Goal: Information Seeking & Learning: Learn about a topic

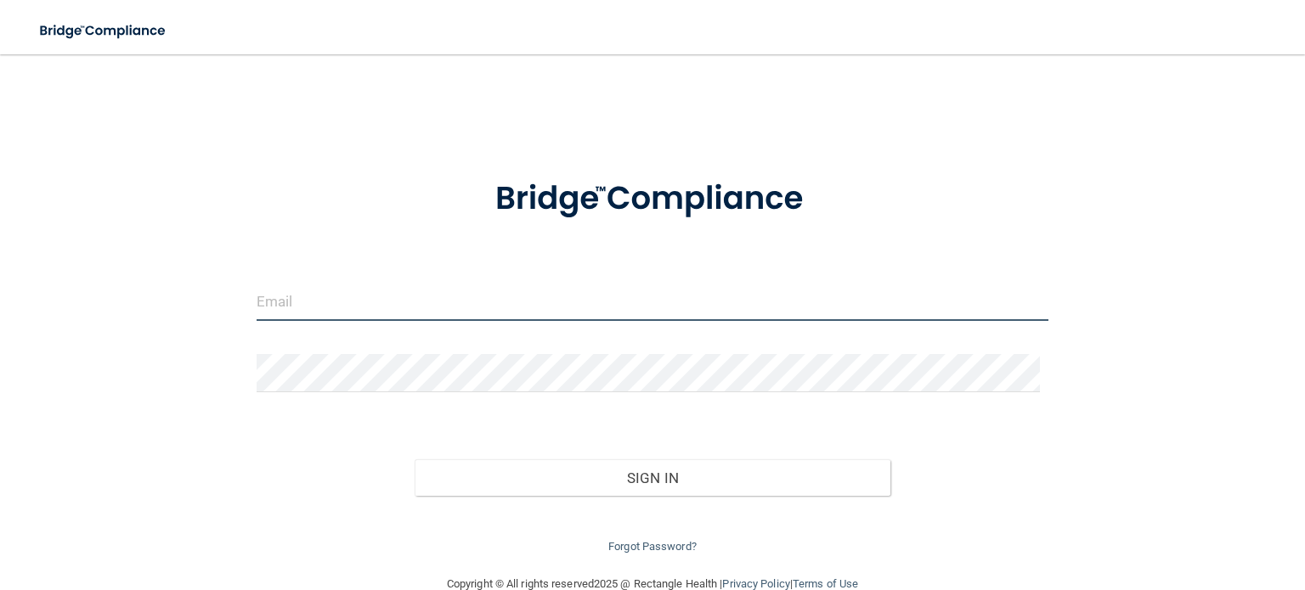
click at [359, 308] on input "email" at bounding box center [653, 302] width 792 height 38
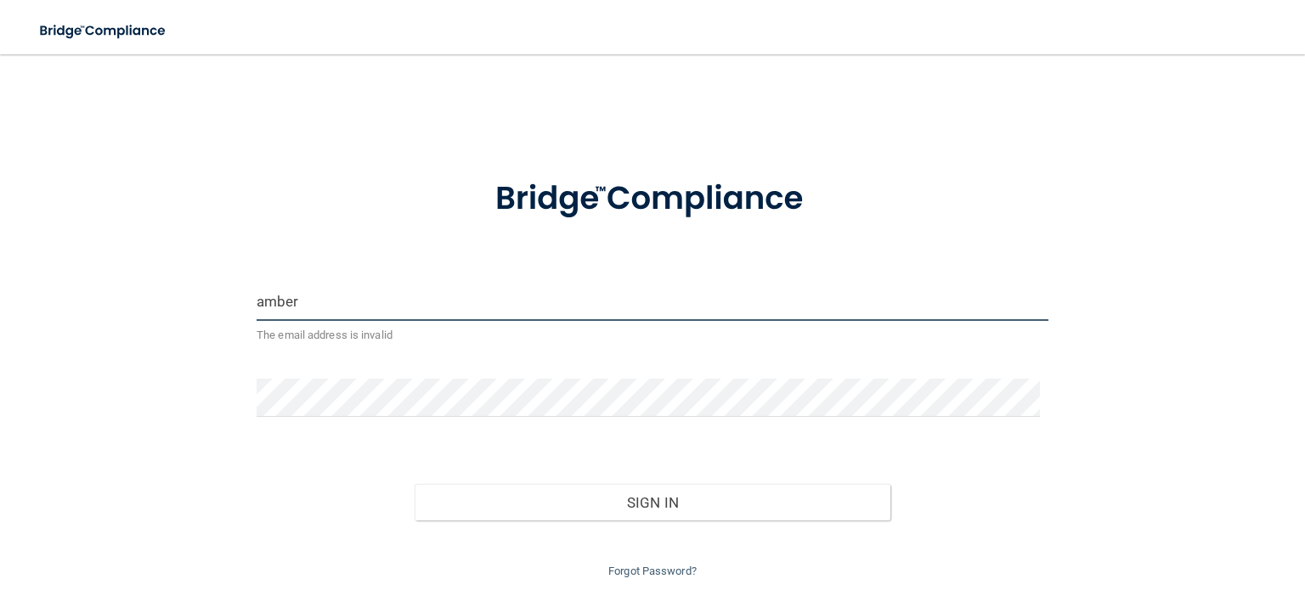
type input "Amberamerman04@gmail.com"
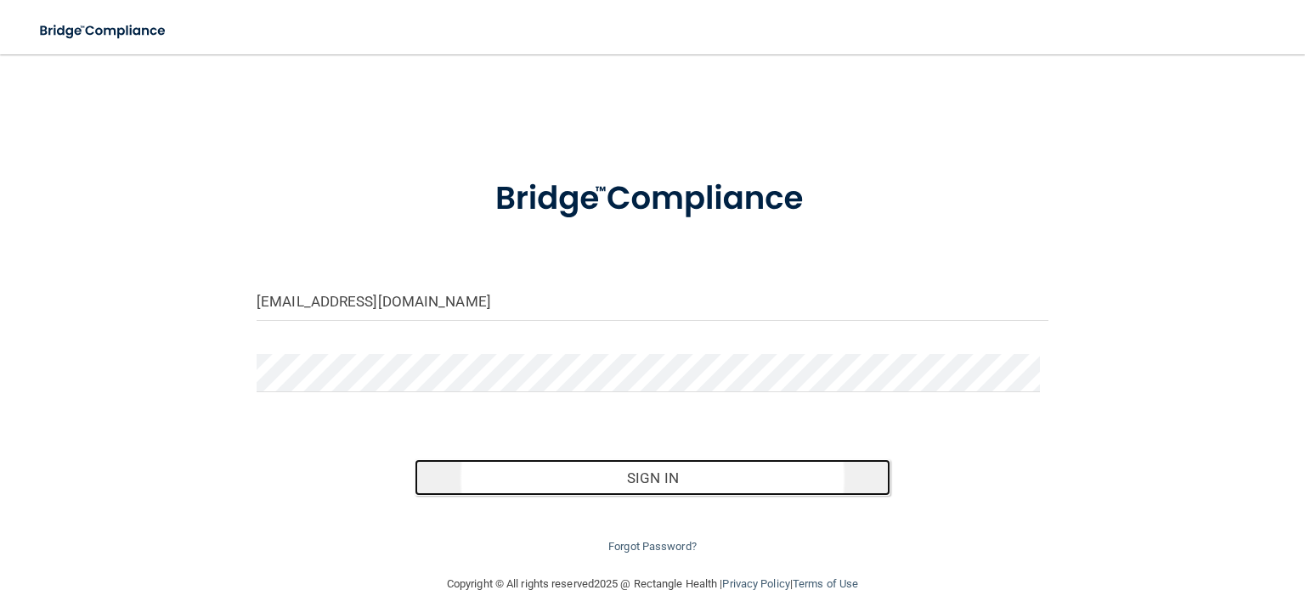
click at [586, 471] on button "Sign In" at bounding box center [652, 478] width 475 height 37
click at [635, 488] on button "Sign In" at bounding box center [652, 478] width 475 height 37
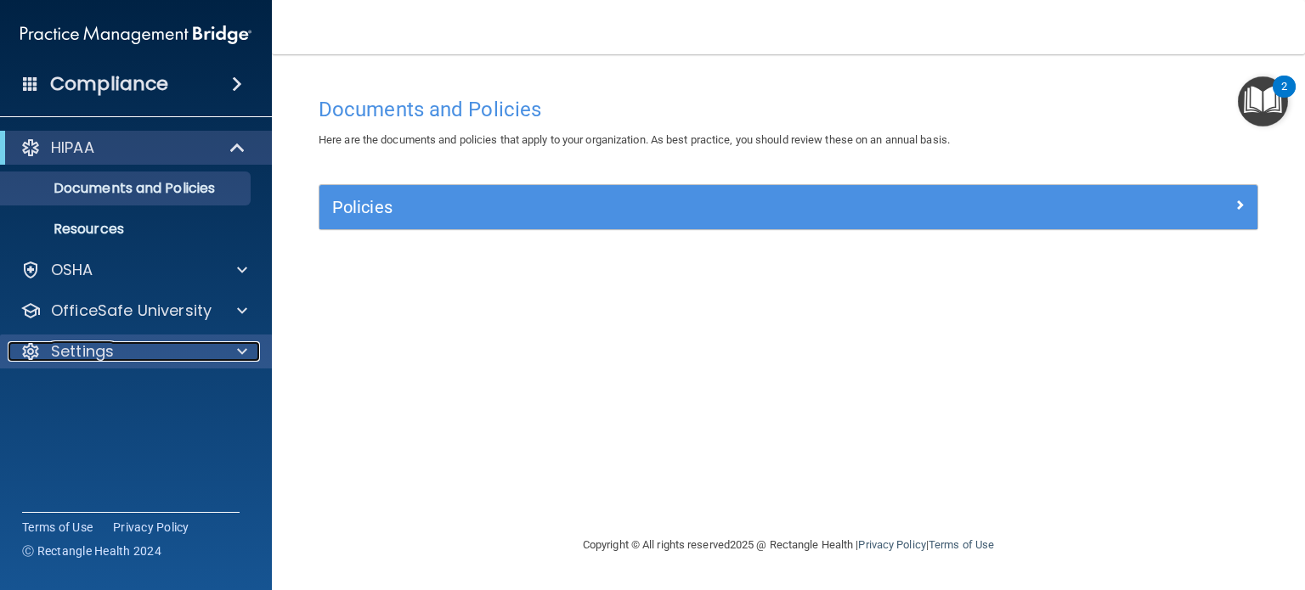
click at [88, 358] on p "Settings" at bounding box center [82, 351] width 63 height 20
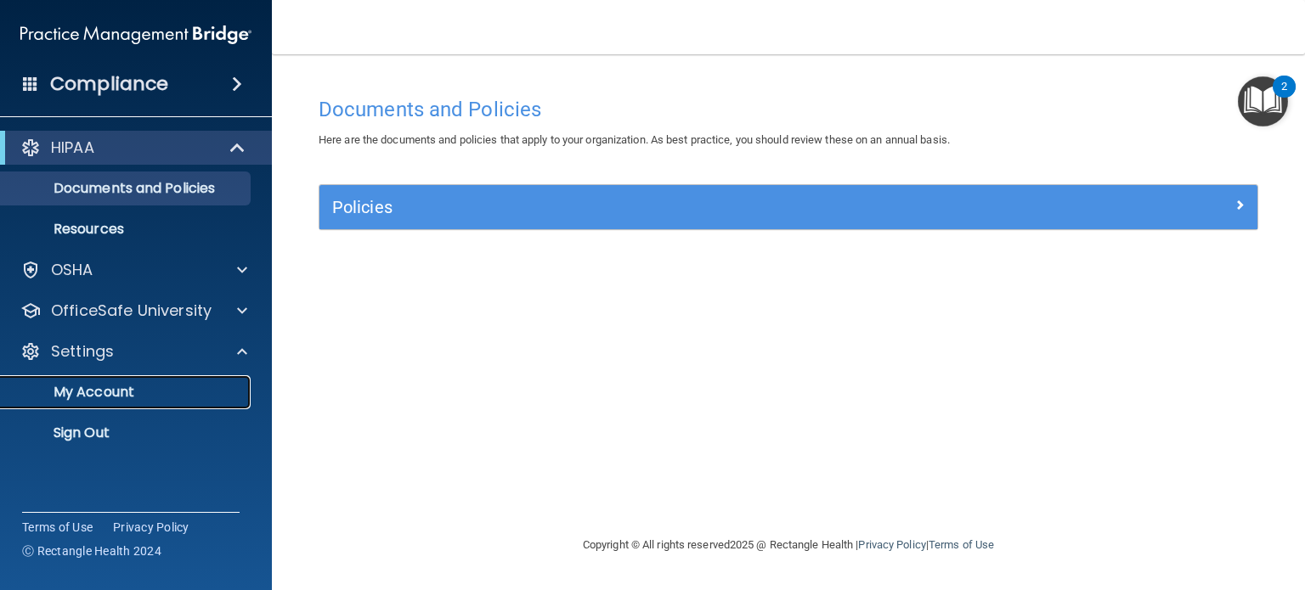
click at [89, 403] on link "My Account" at bounding box center [117, 392] width 268 height 34
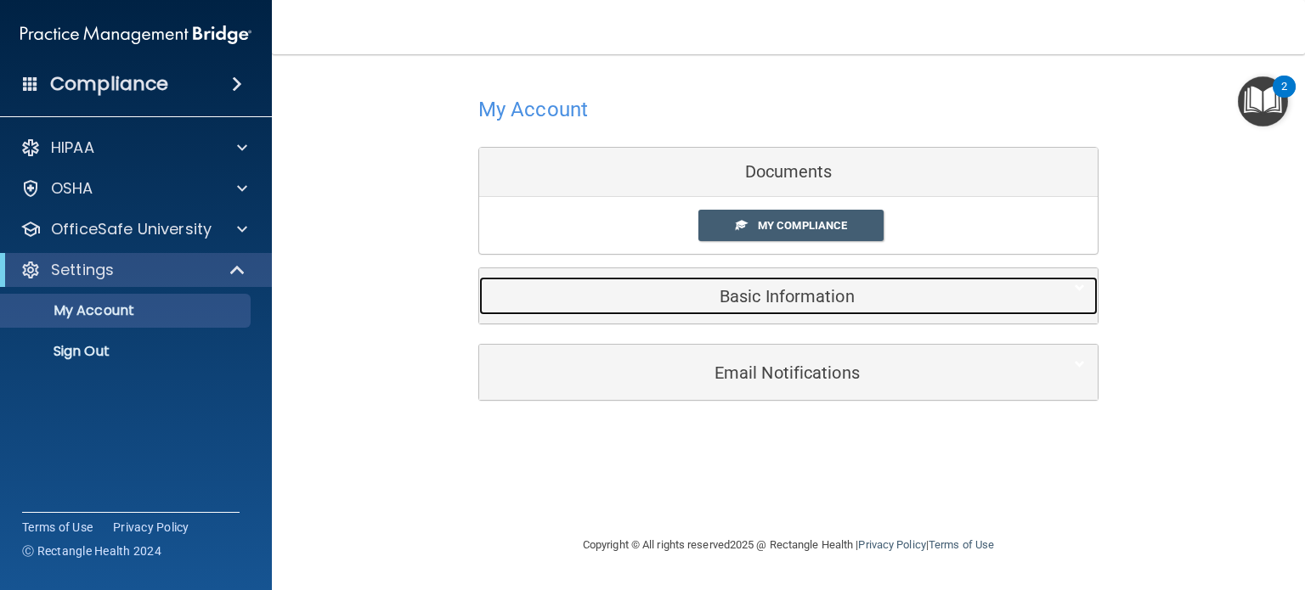
click at [760, 299] on h5 "Basic Information" at bounding box center [762, 296] width 541 height 19
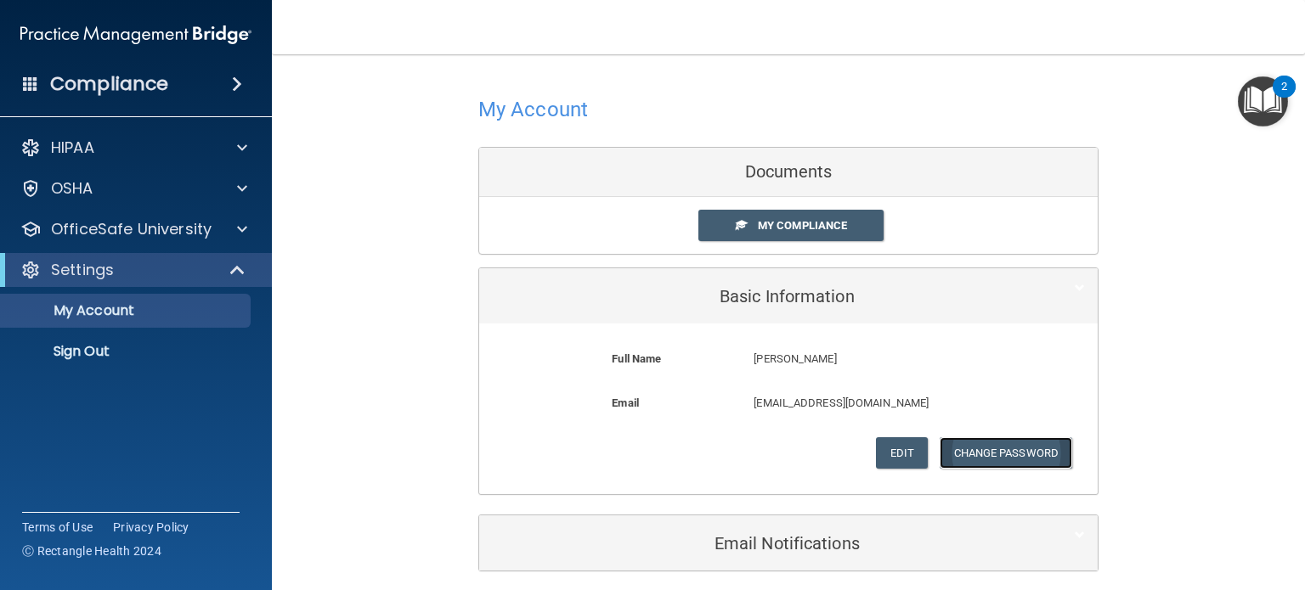
click at [1006, 443] on button "Change Password" at bounding box center [1005, 452] width 133 height 31
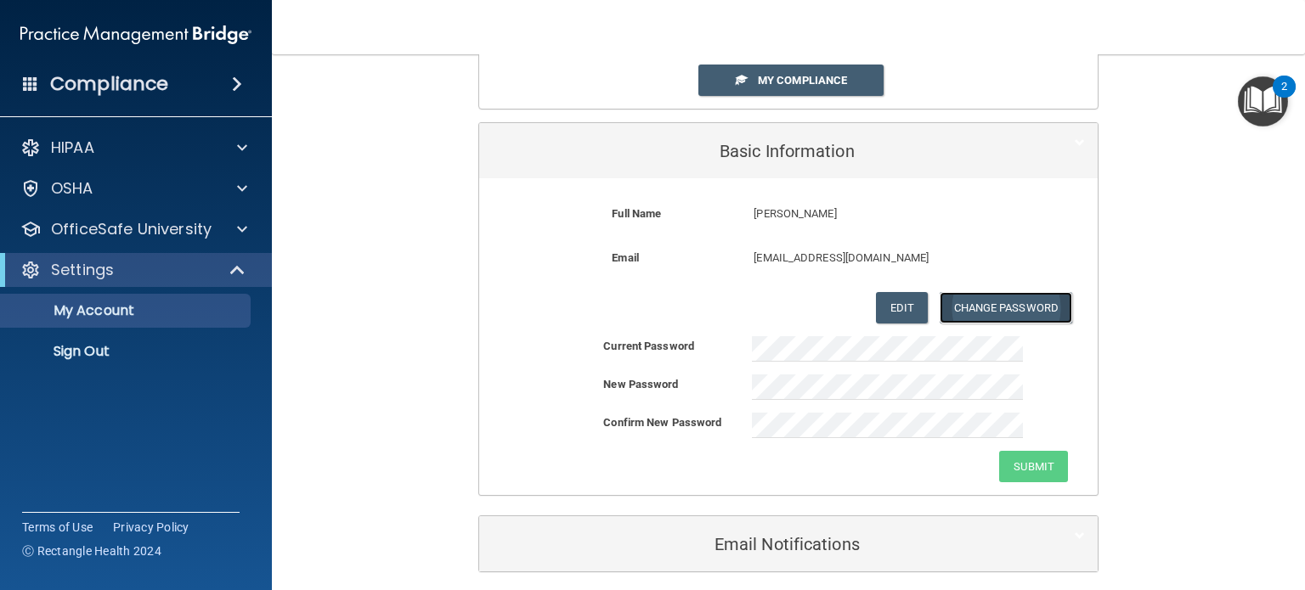
scroll to position [170, 0]
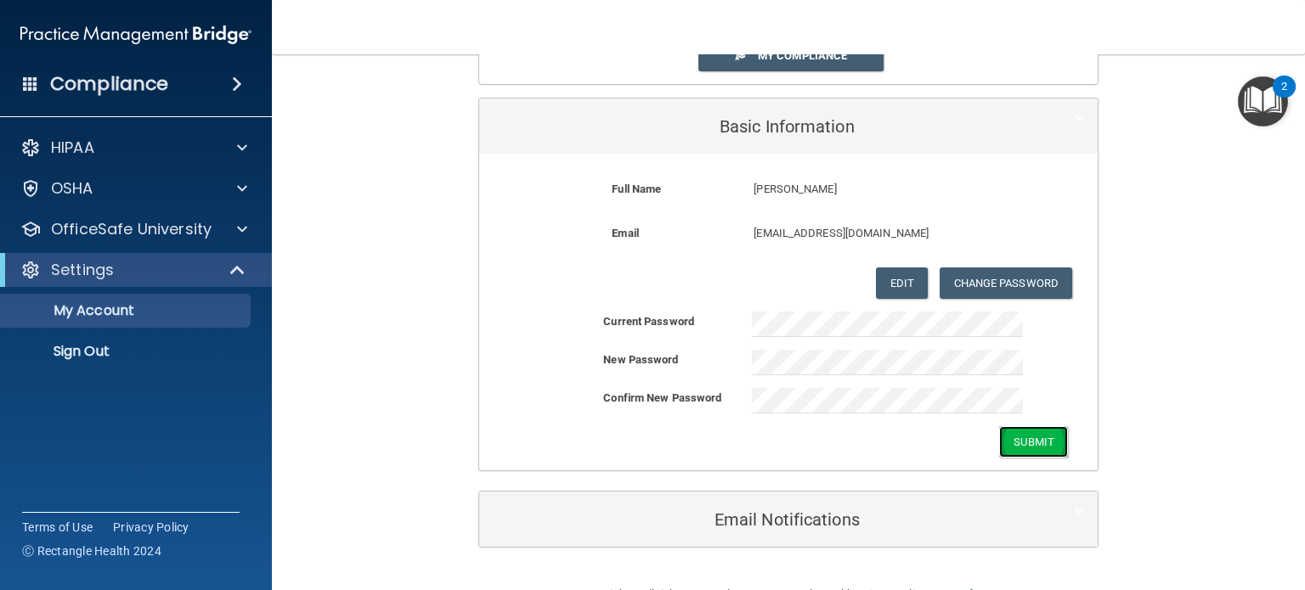
click at [1044, 440] on button "Submit" at bounding box center [1033, 441] width 69 height 31
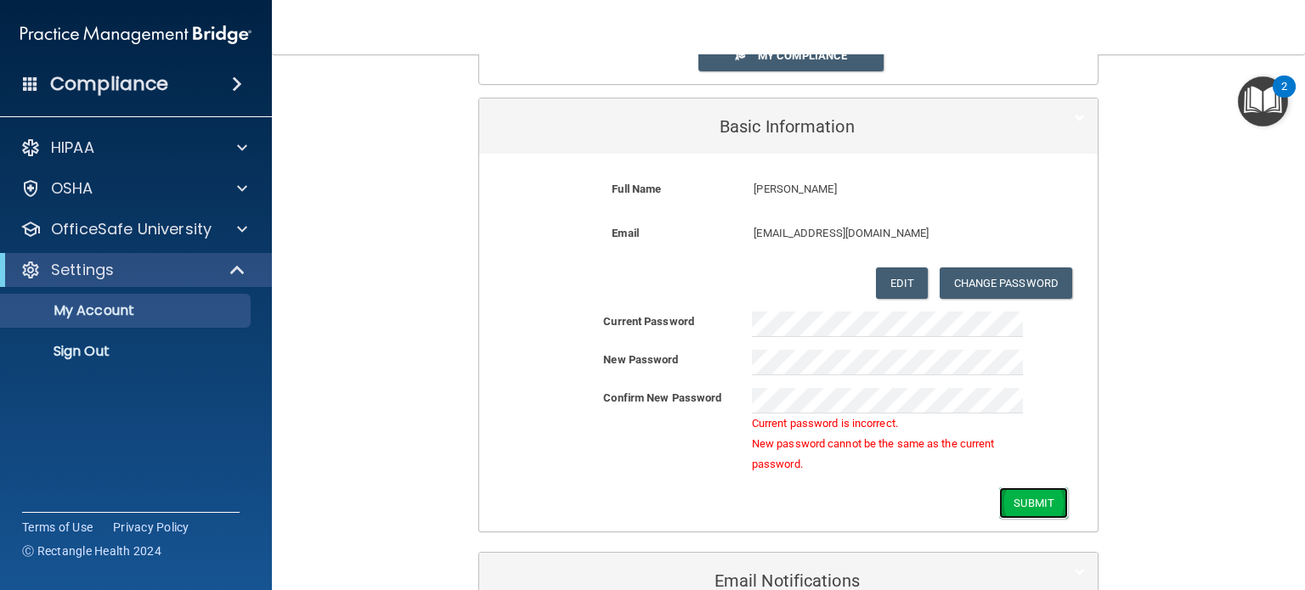
click at [1006, 493] on button "Submit" at bounding box center [1033, 503] width 69 height 31
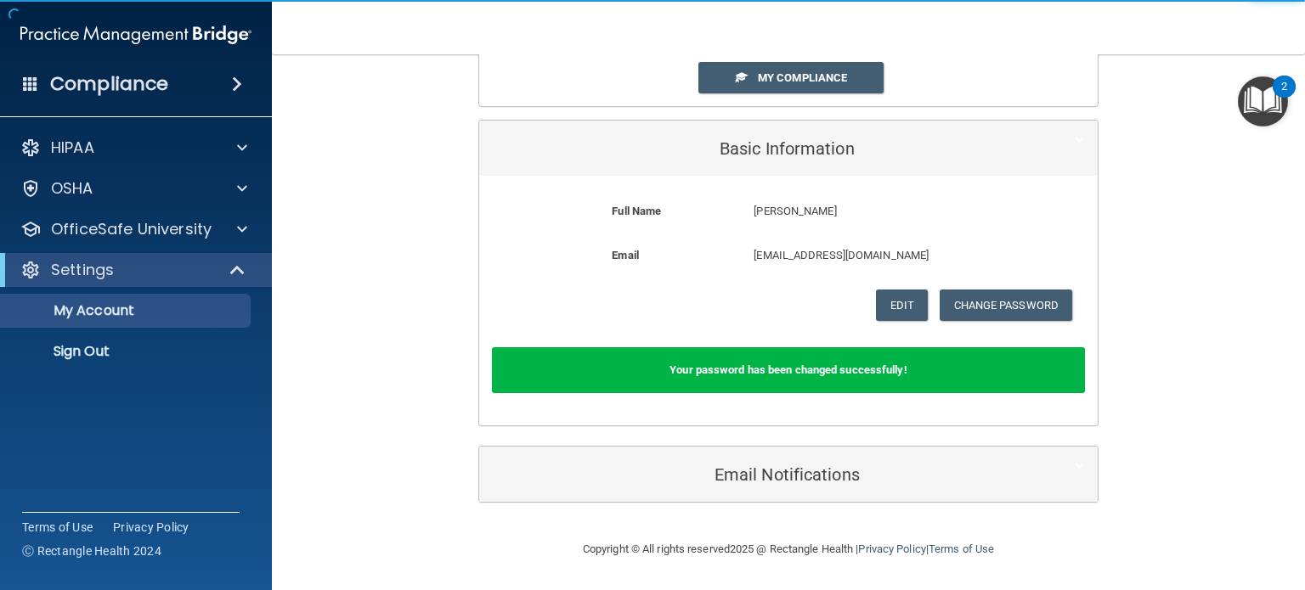
scroll to position [146, 0]
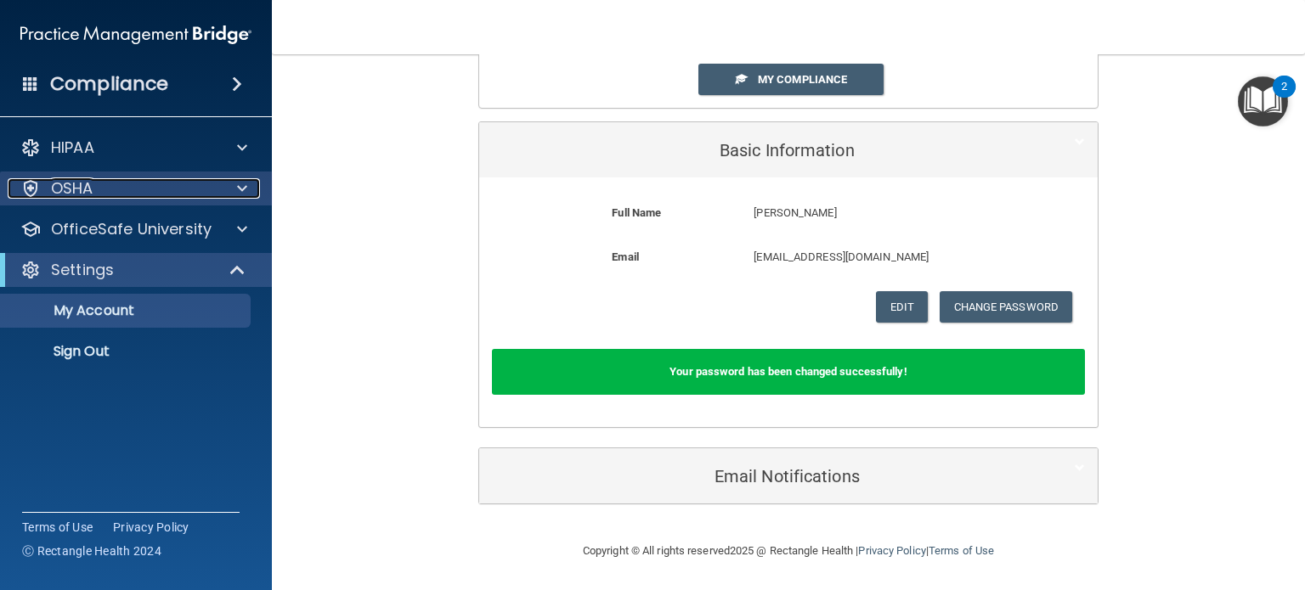
click at [150, 194] on div "OSHA" at bounding box center [113, 188] width 211 height 20
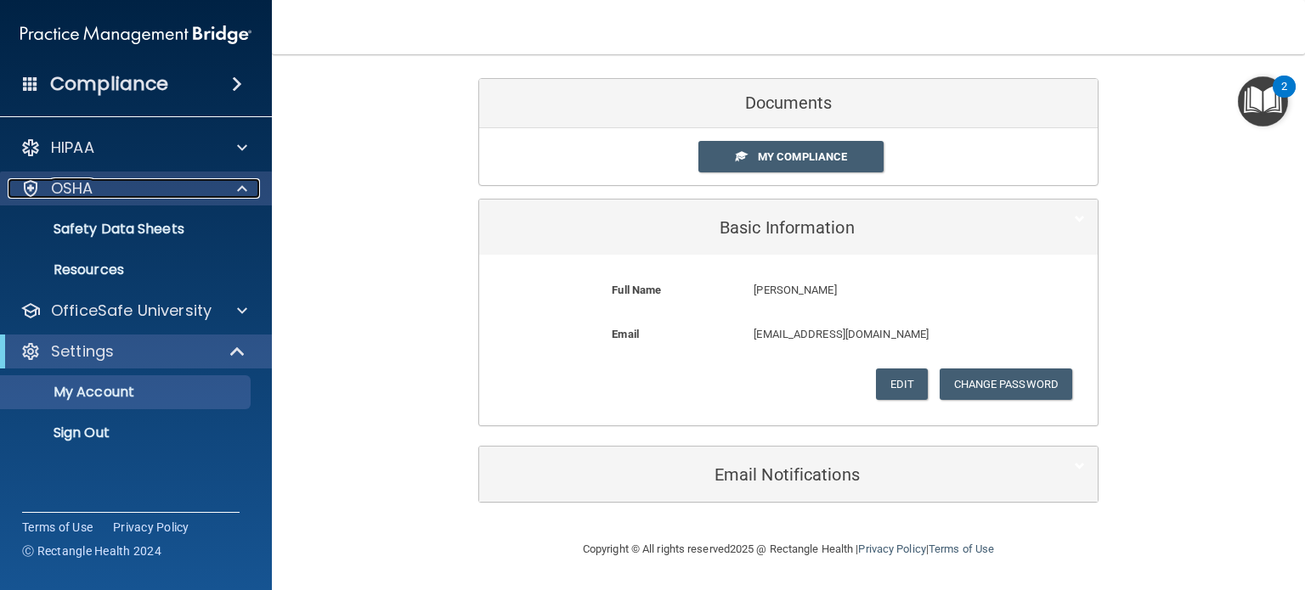
scroll to position [67, 0]
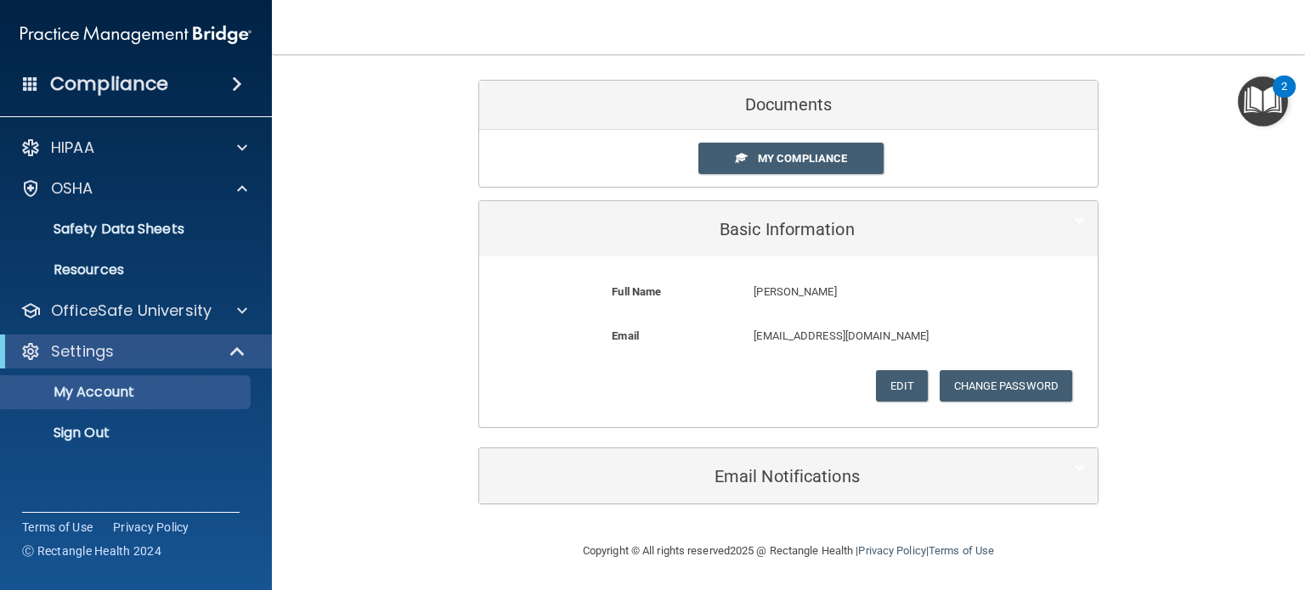
click at [142, 90] on h4 "Compliance" at bounding box center [109, 84] width 118 height 24
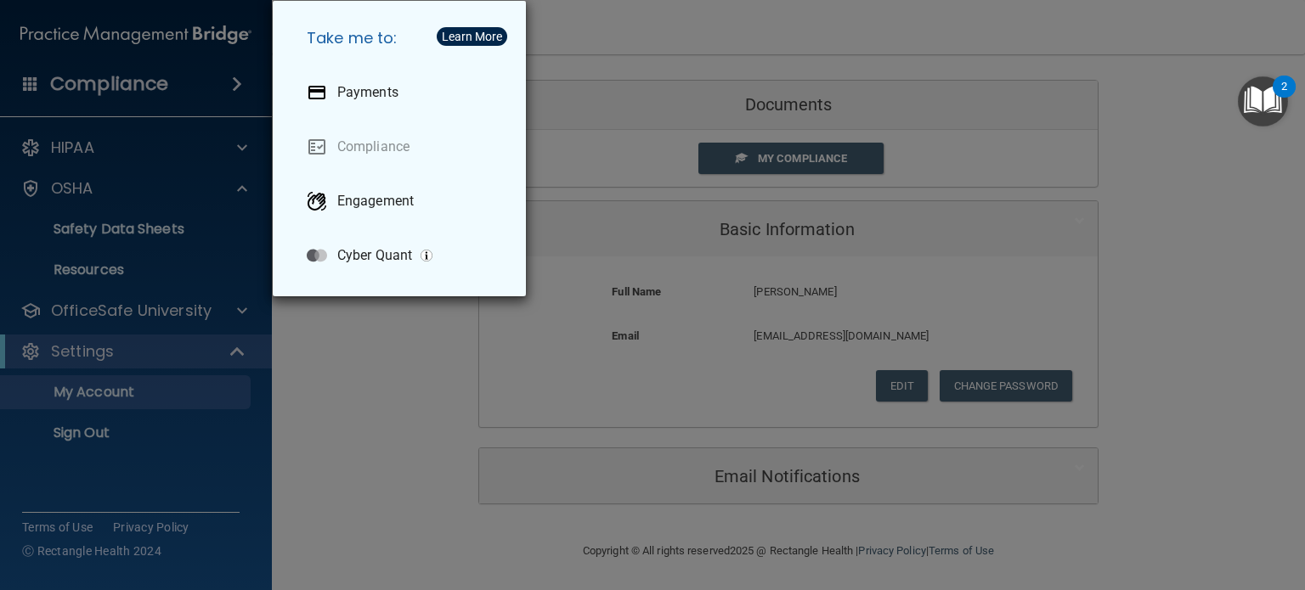
click at [167, 442] on div "Take me to: Payments Compliance Engagement Cyber Quant" at bounding box center [652, 295] width 1305 height 590
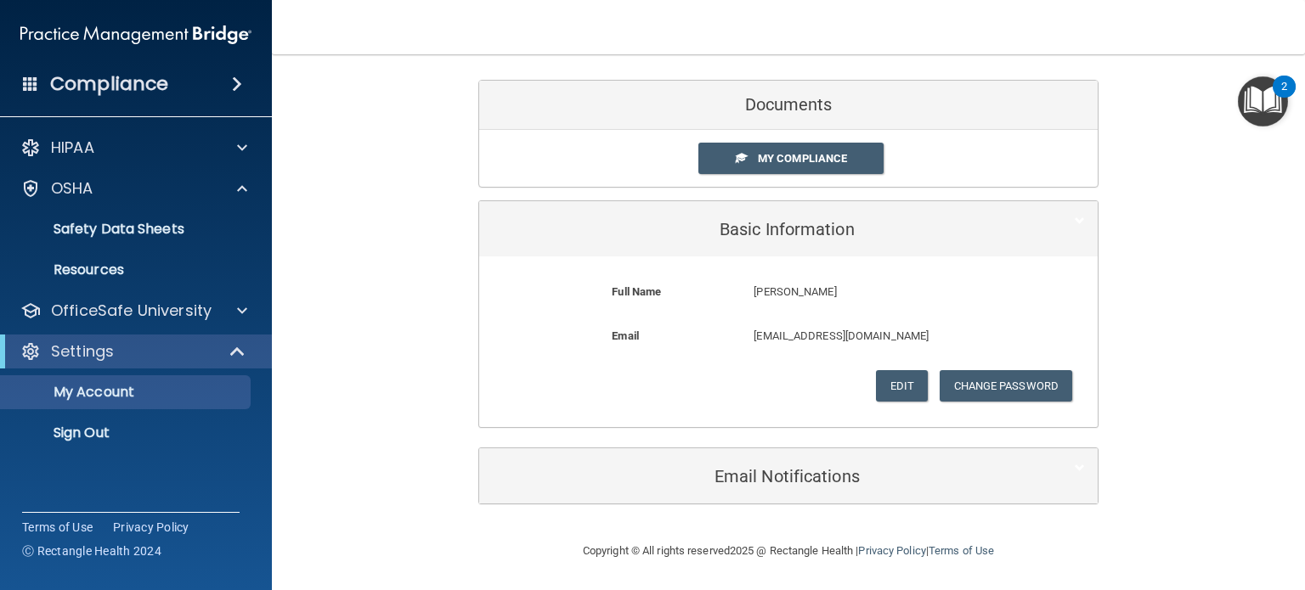
click at [207, 32] on img at bounding box center [135, 35] width 231 height 34
click at [251, 347] on div at bounding box center [238, 351] width 42 height 20
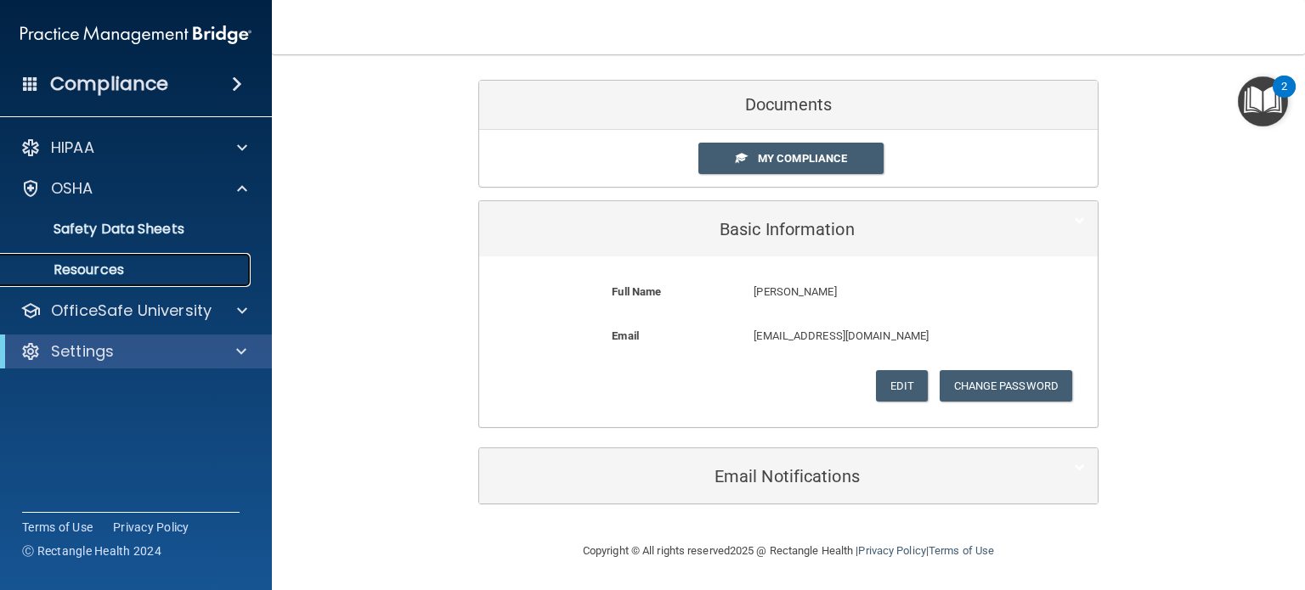
click at [65, 273] on p "Resources" at bounding box center [127, 270] width 232 height 17
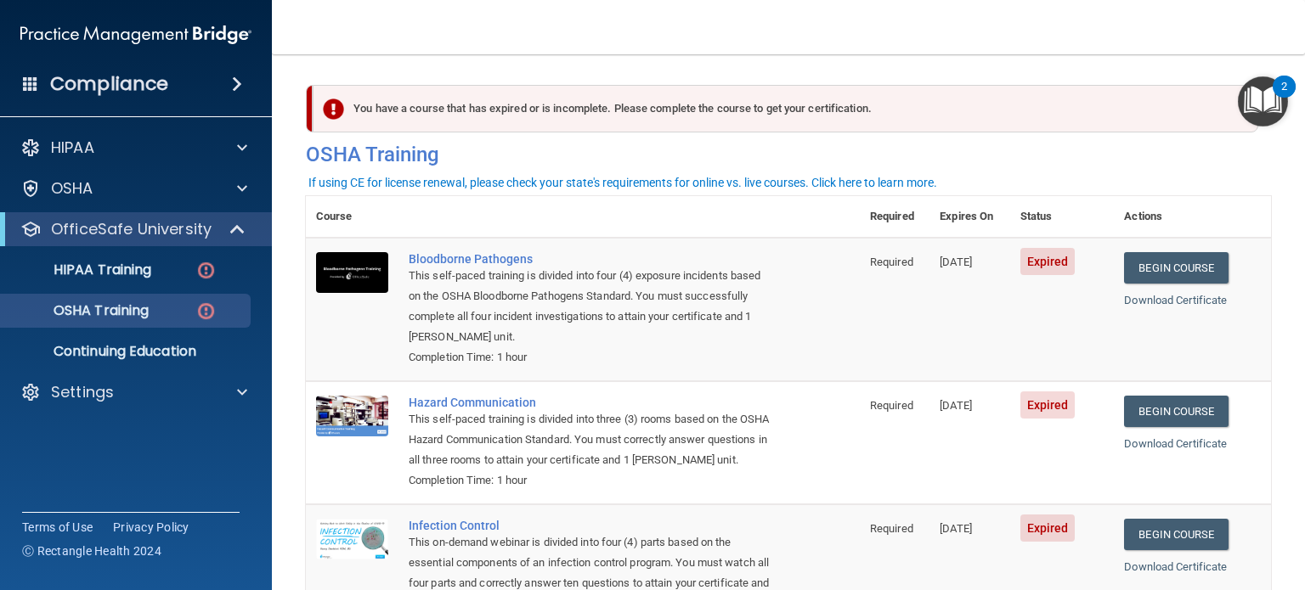
click at [476, 306] on div "This self-paced training is divided into four (4) exposure incidents based on t…" at bounding box center [592, 307] width 366 height 82
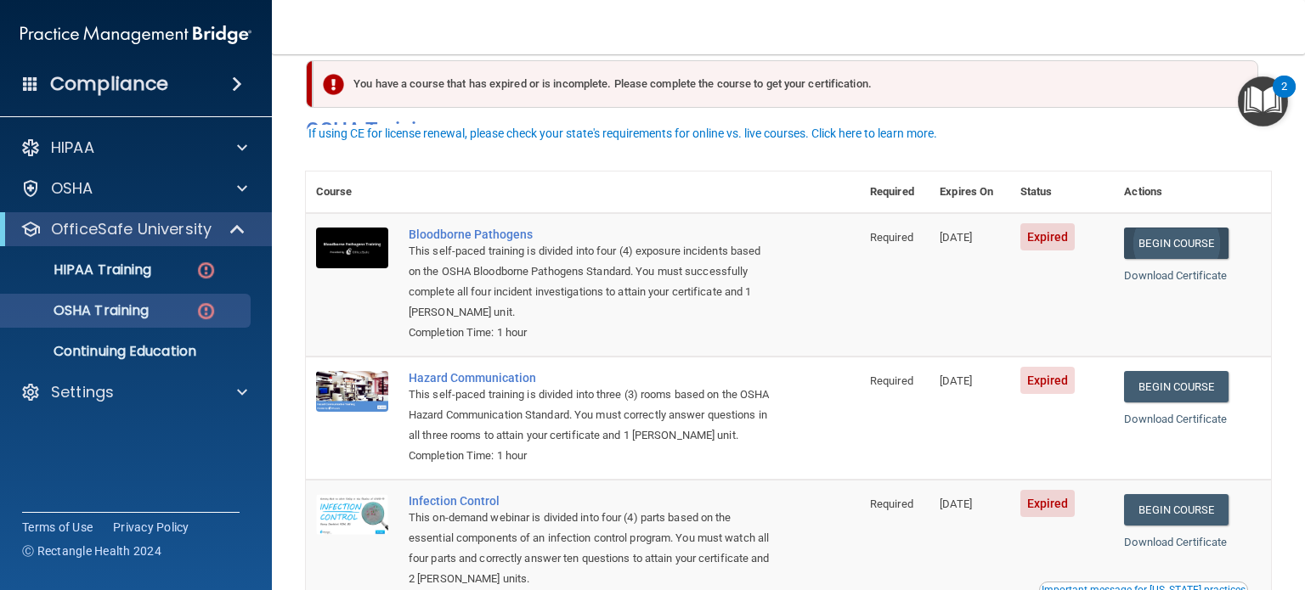
scroll to position [24, 0]
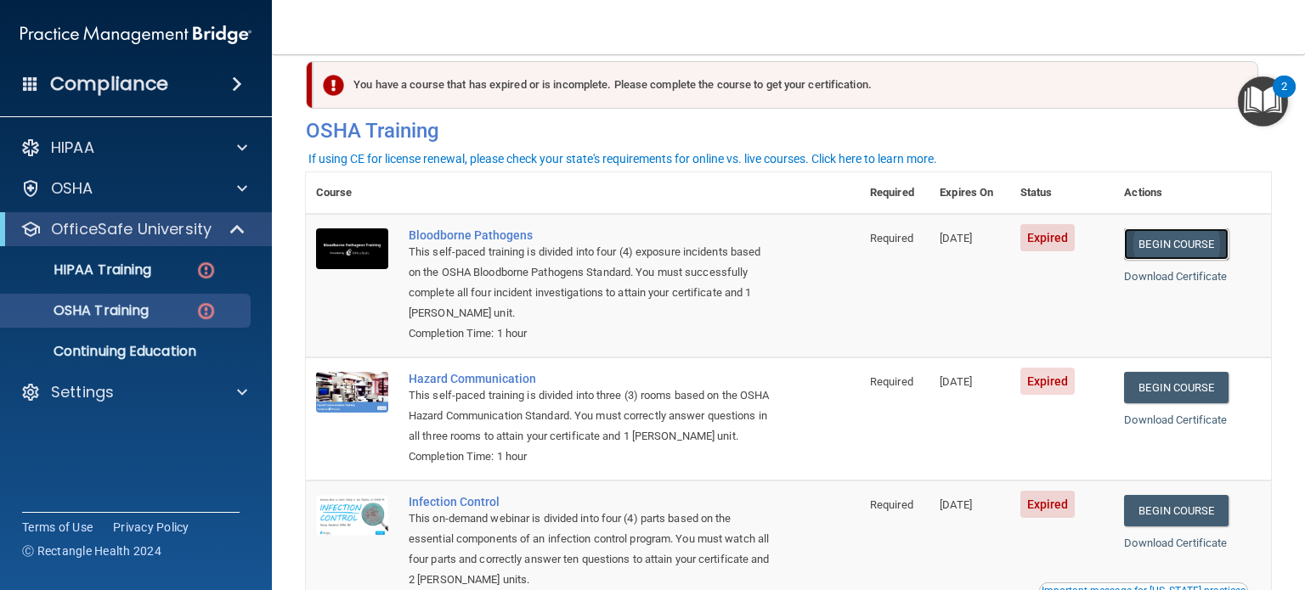
click at [1156, 249] on link "Begin Course" at bounding box center [1176, 243] width 104 height 31
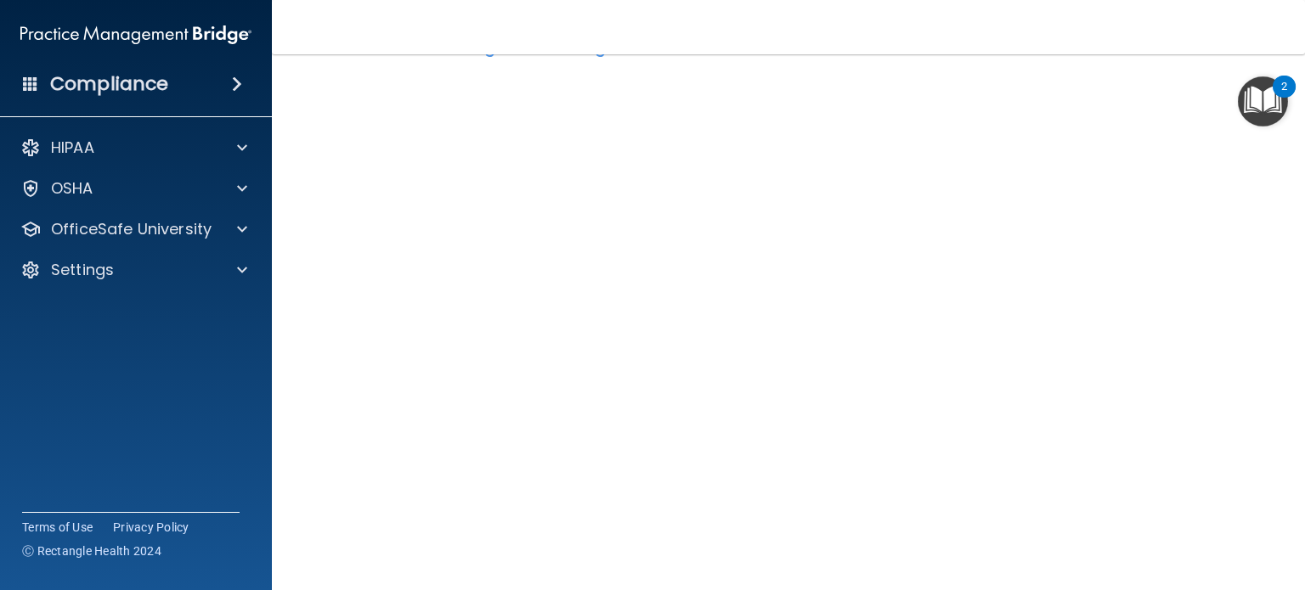
scroll to position [73, 0]
click at [93, 183] on p "OSHA" at bounding box center [72, 188] width 42 height 20
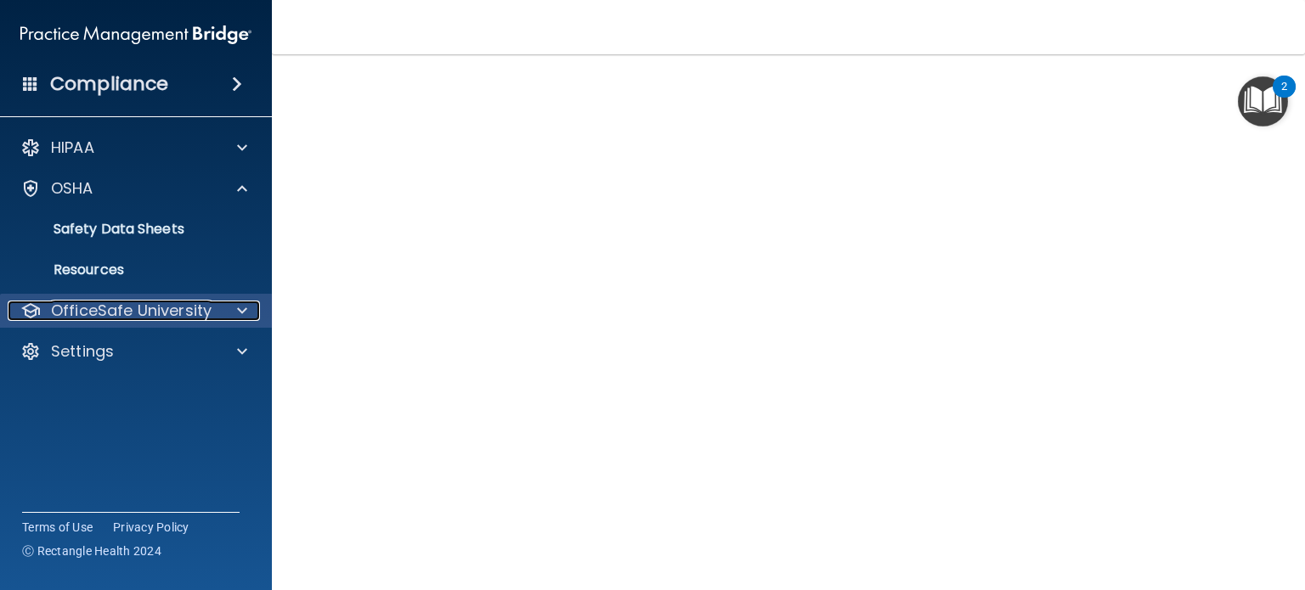
click at [182, 312] on p "OfficeSafe University" at bounding box center [131, 311] width 161 height 20
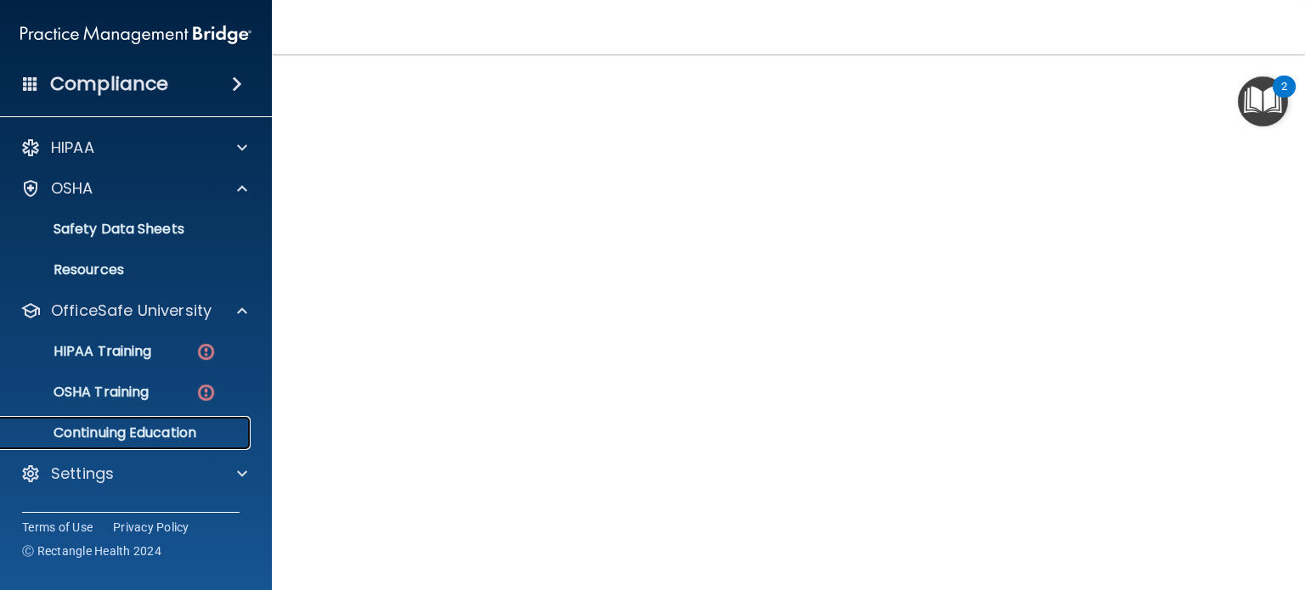
click at [143, 421] on link "Continuing Education" at bounding box center [117, 433] width 268 height 34
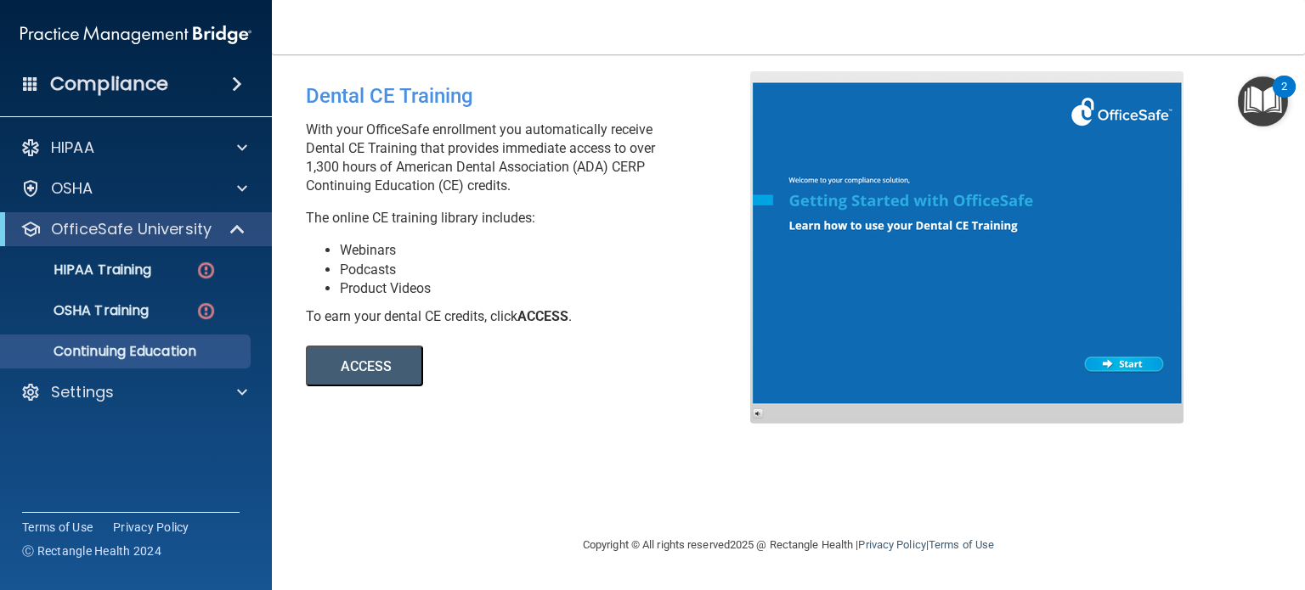
click at [340, 371] on button "ACCESS" at bounding box center [364, 366] width 117 height 41
click at [182, 183] on div "OSHA" at bounding box center [113, 188] width 211 height 20
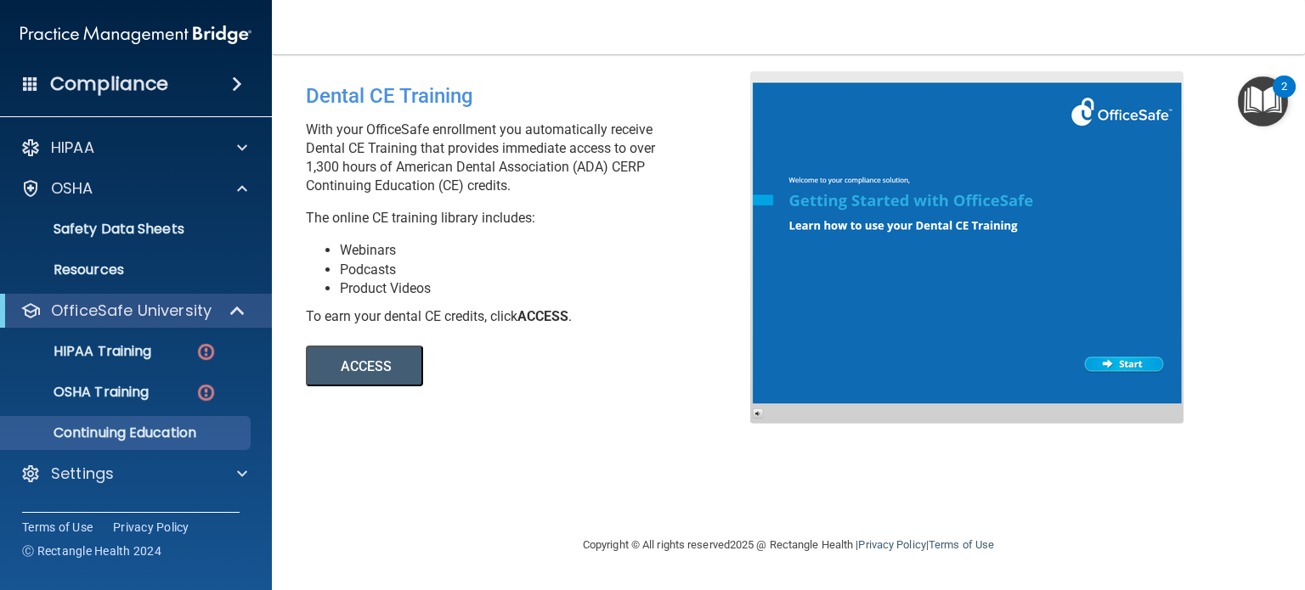
click at [175, 80] on div "Compliance" at bounding box center [136, 83] width 272 height 37
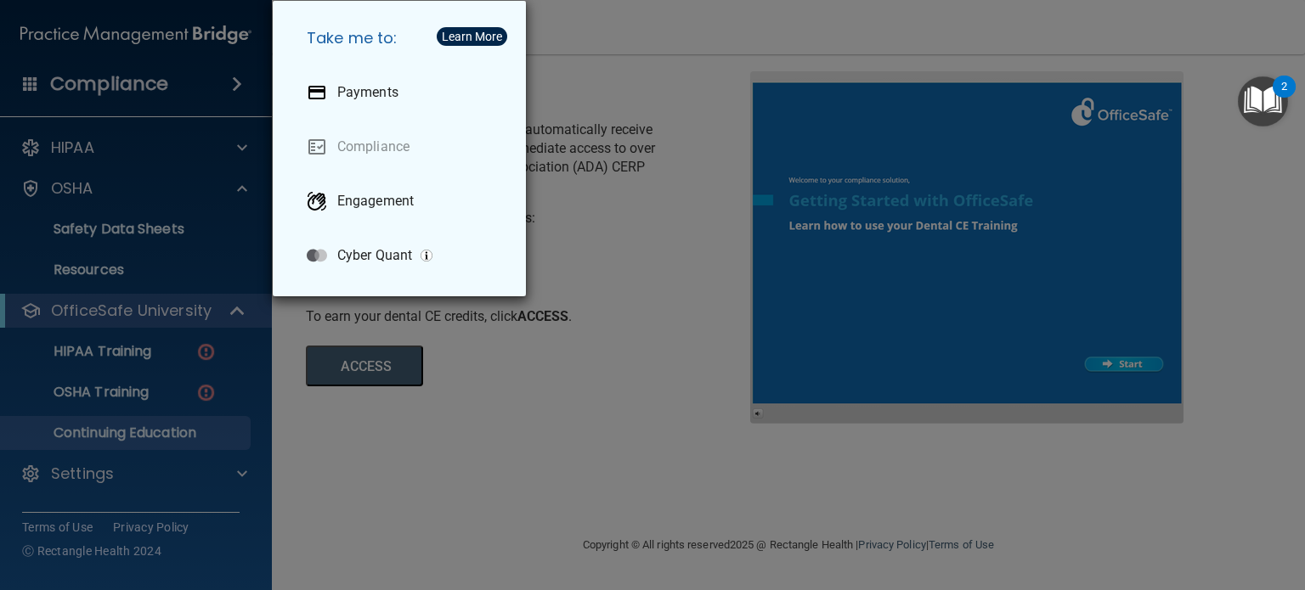
click at [175, 80] on div "Take me to: Payments Compliance Engagement Cyber Quant" at bounding box center [652, 295] width 1305 height 590
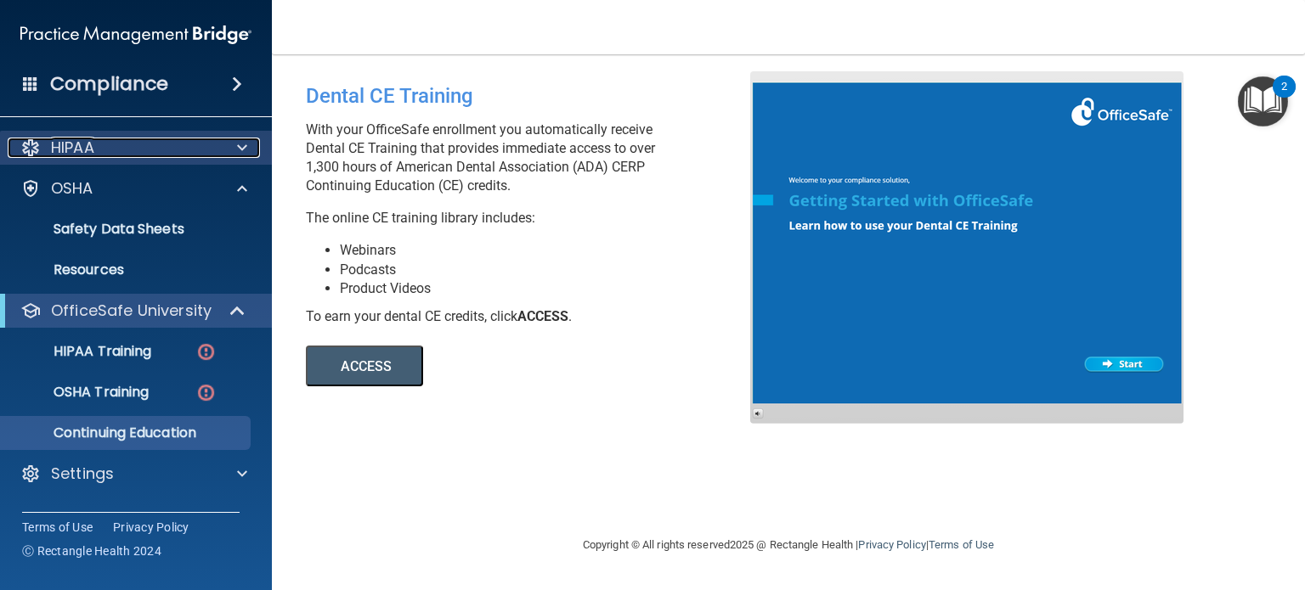
click at [104, 145] on div "HIPAA" at bounding box center [113, 148] width 211 height 20
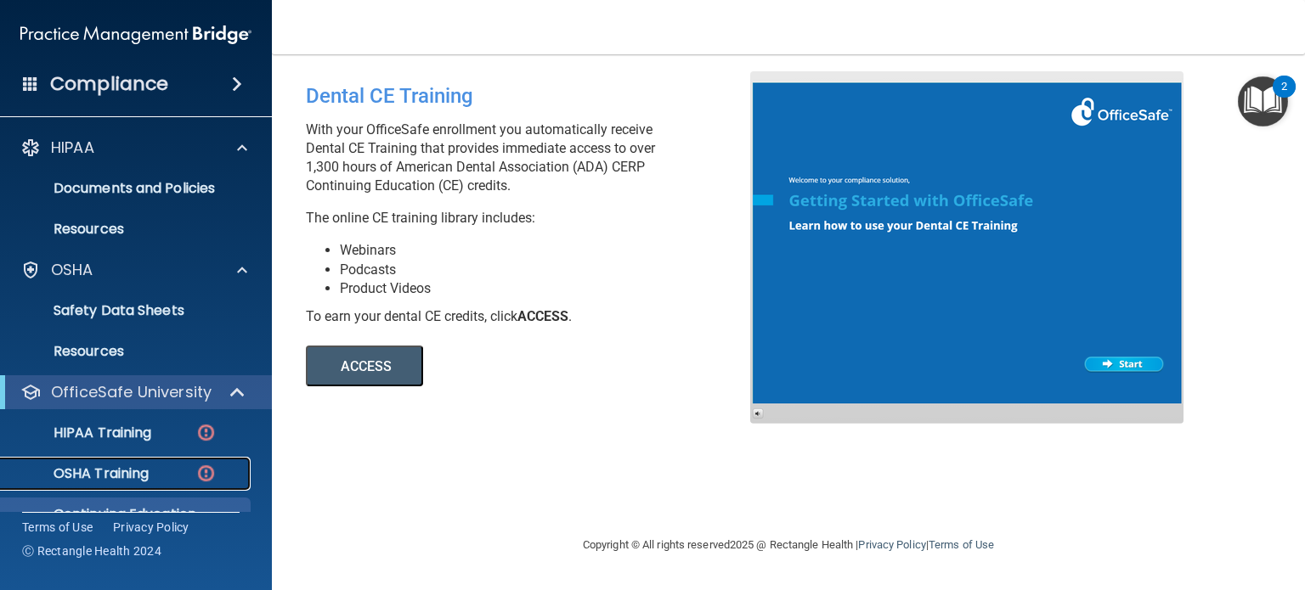
click at [116, 466] on p "OSHA Training" at bounding box center [80, 473] width 138 height 17
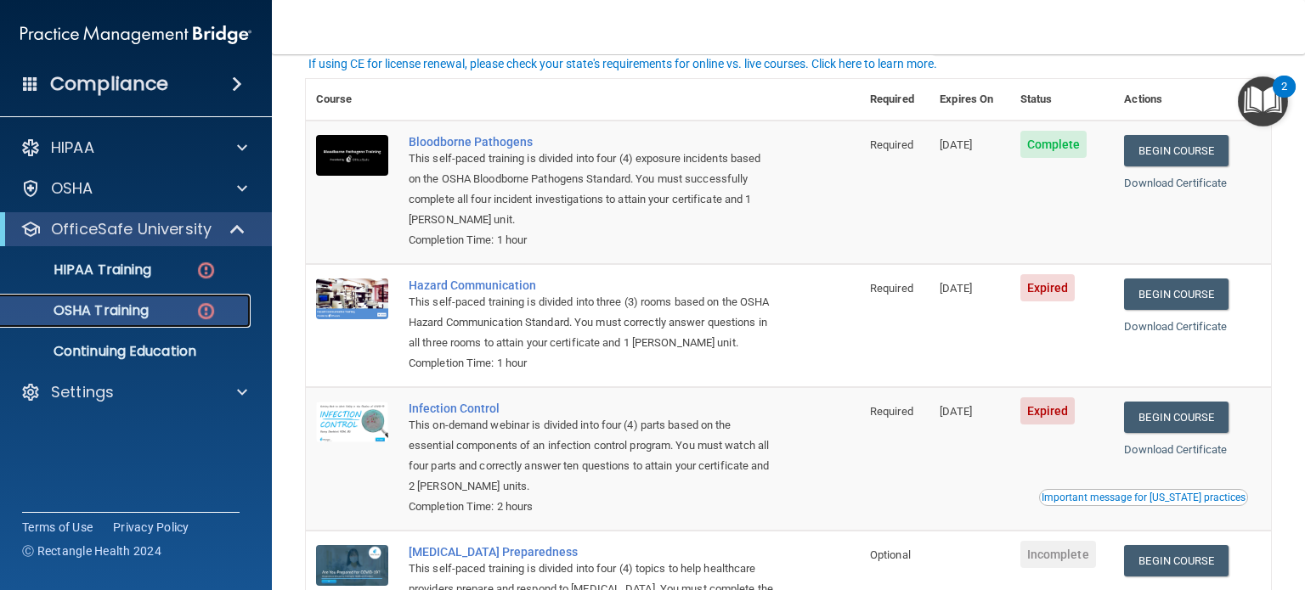
scroll to position [119, 0]
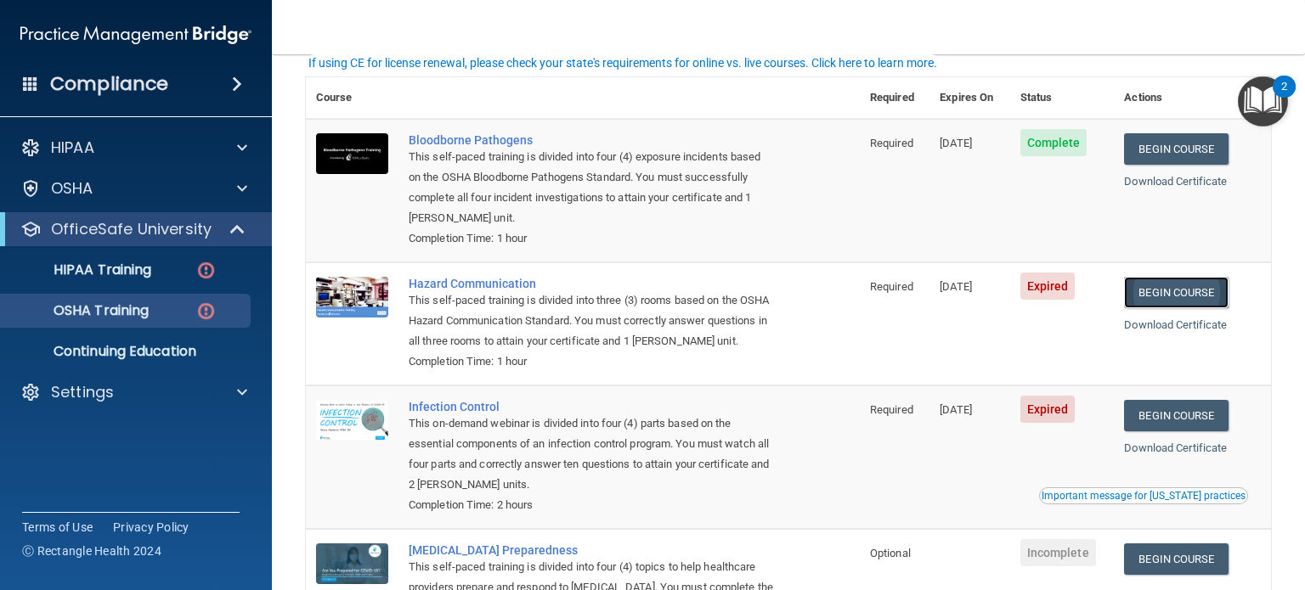
click at [1194, 286] on link "Begin Course" at bounding box center [1176, 292] width 104 height 31
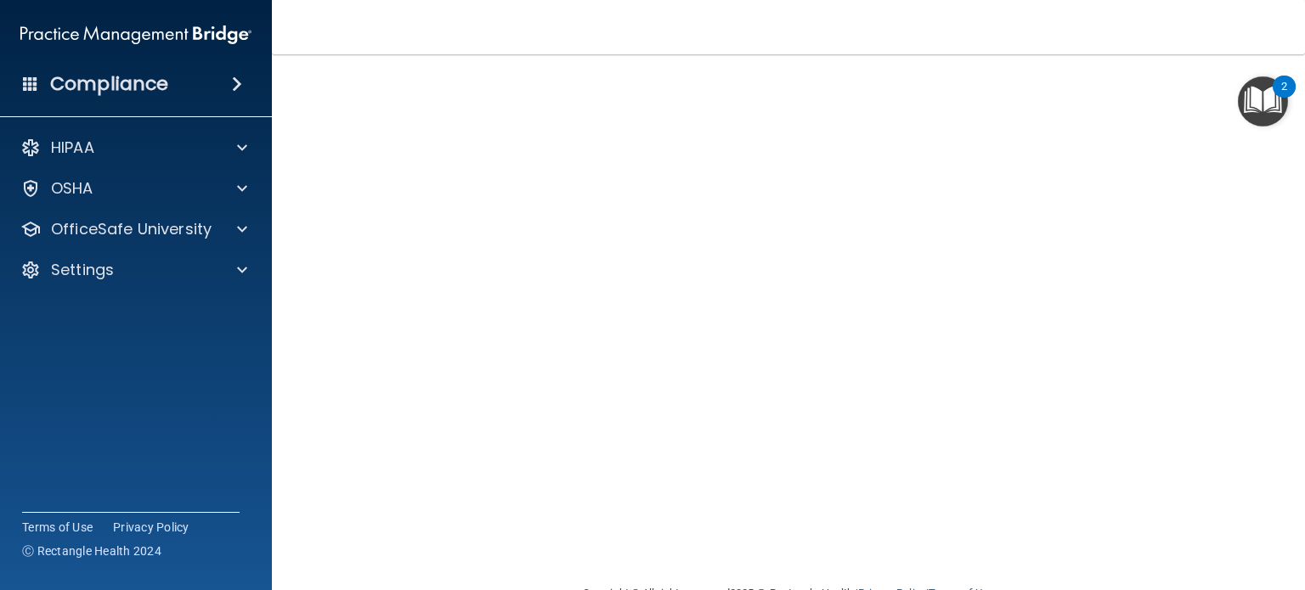
scroll to position [130, 0]
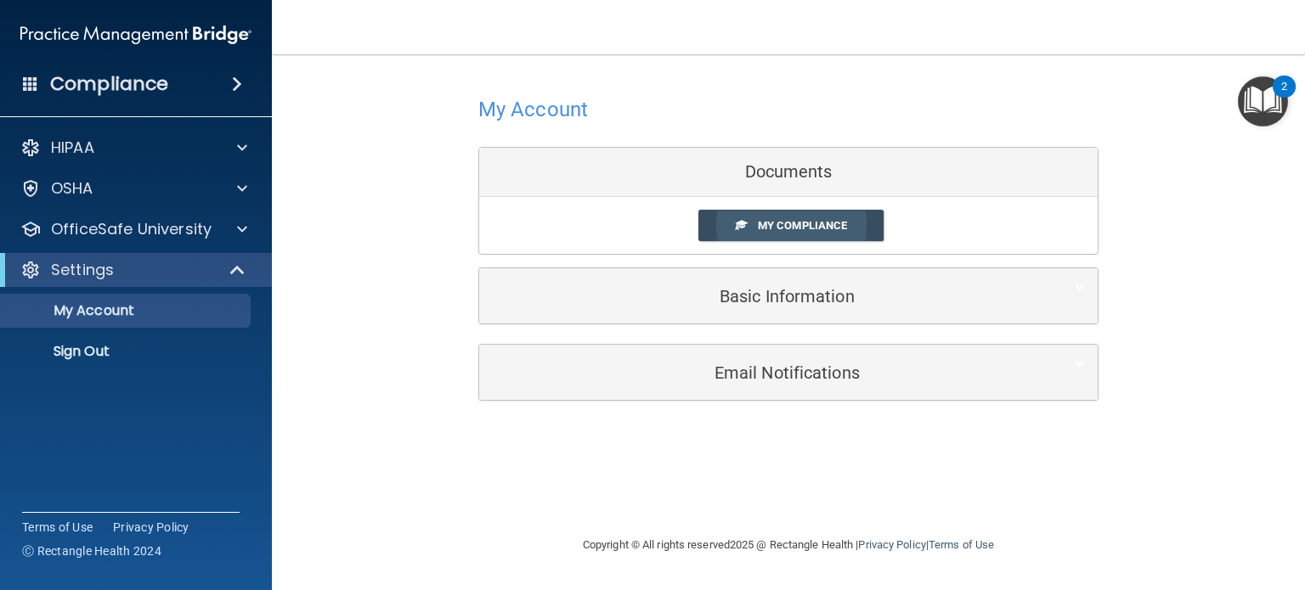
click at [779, 230] on span "My Compliance" at bounding box center [802, 225] width 89 height 13
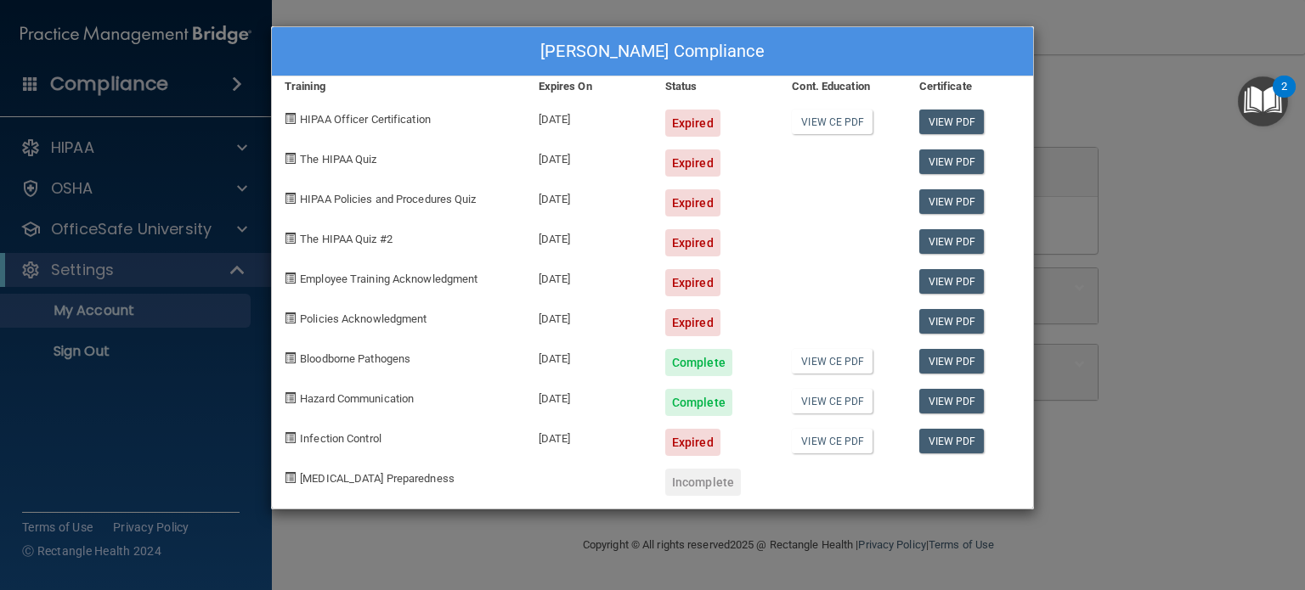
click at [109, 192] on div "[PERSON_NAME] Compliance Training Expires On Status Cont. Education Certificate…" at bounding box center [652, 295] width 1305 height 590
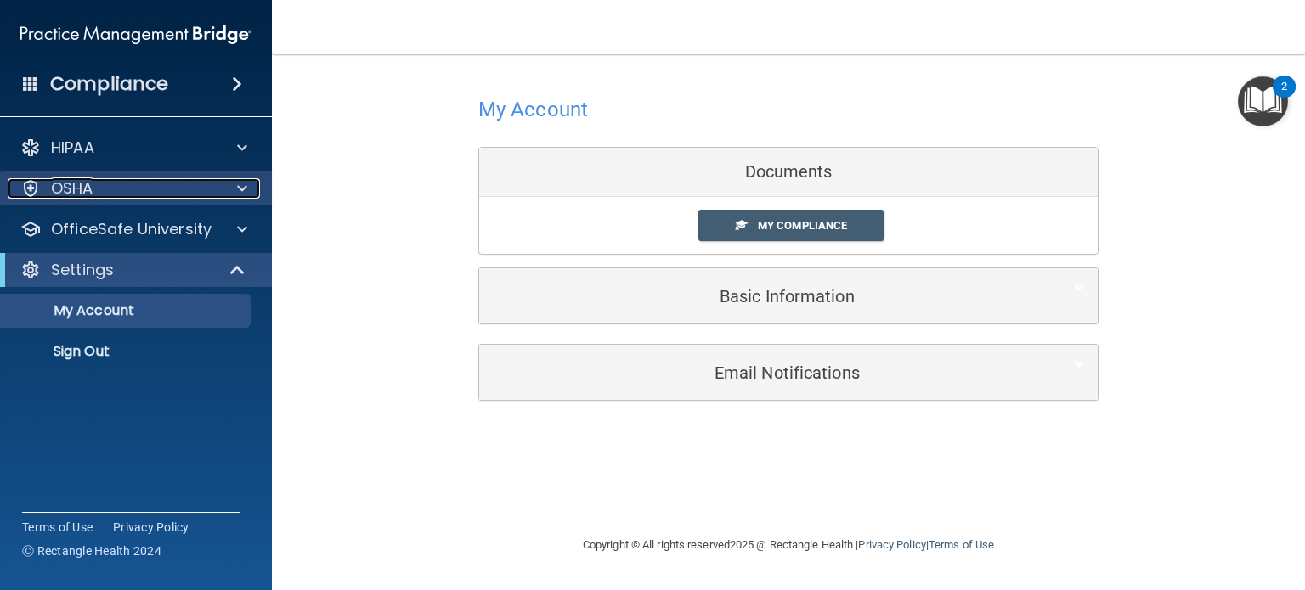
click at [70, 181] on p "OSHA" at bounding box center [72, 188] width 42 height 20
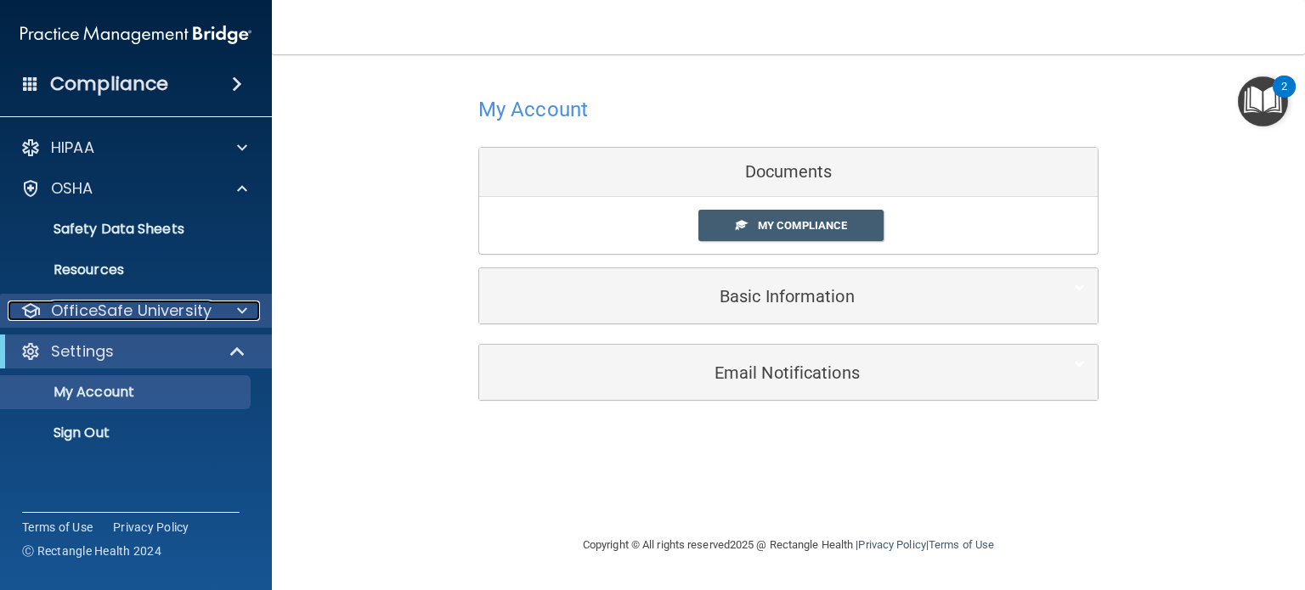
click at [163, 316] on p "OfficeSafe University" at bounding box center [131, 311] width 161 height 20
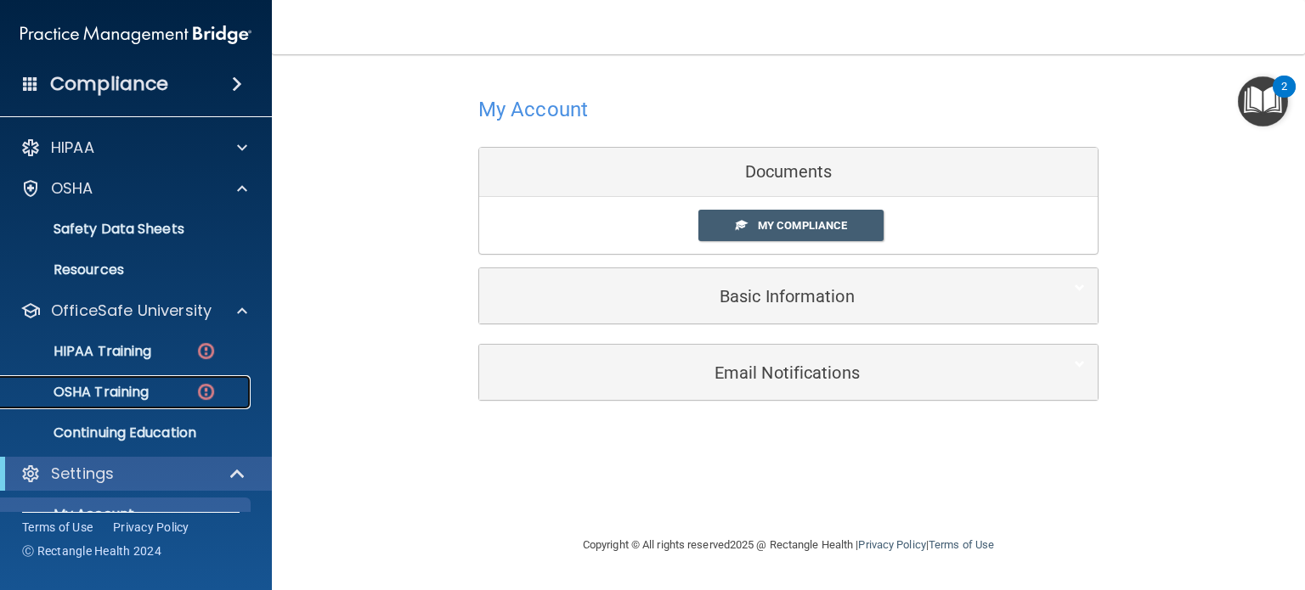
click at [163, 386] on div "OSHA Training" at bounding box center [127, 392] width 232 height 17
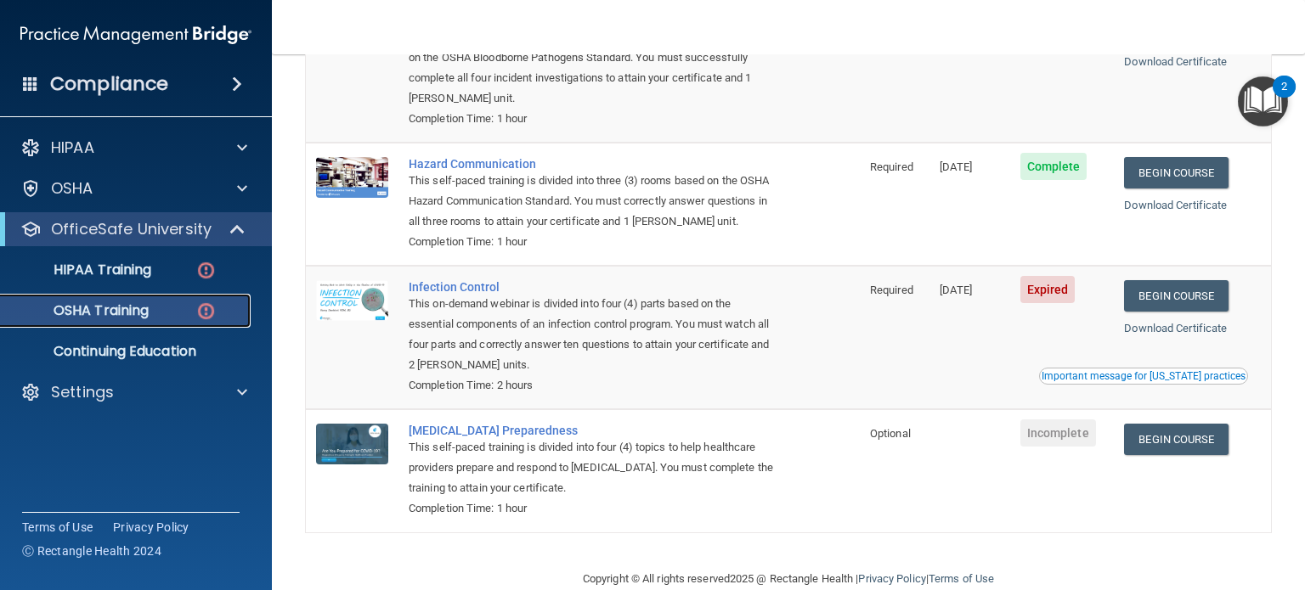
scroll to position [245, 0]
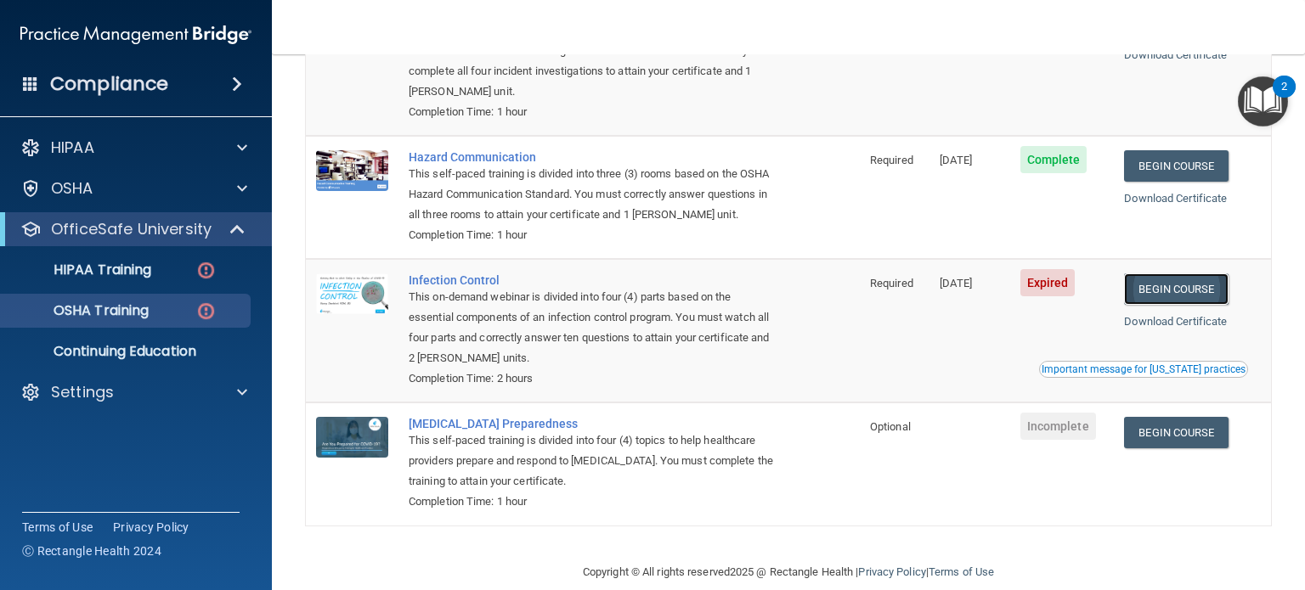
click at [1171, 305] on link "Begin Course" at bounding box center [1176, 289] width 104 height 31
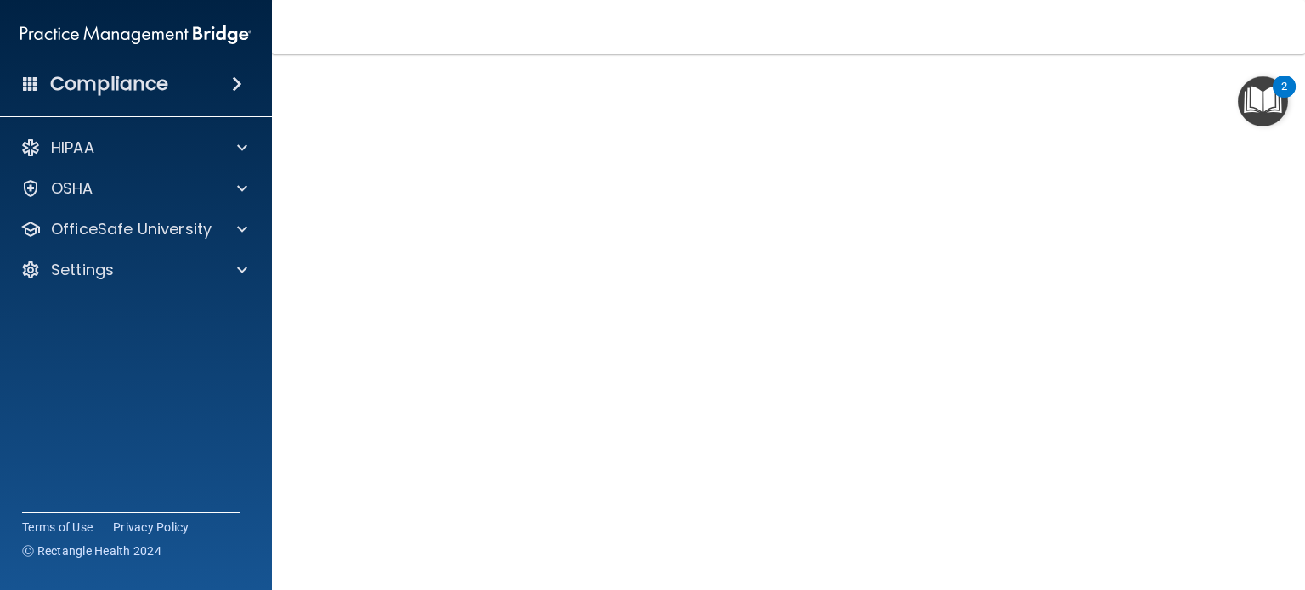
scroll to position [89, 0]
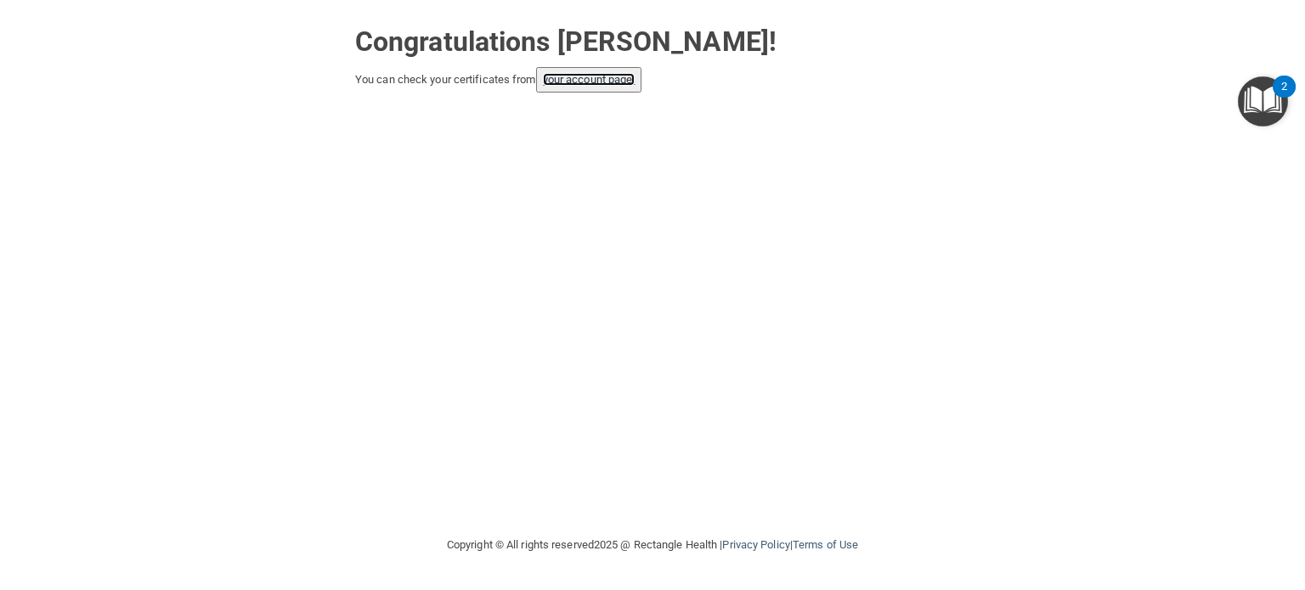
click at [600, 82] on link "your account page!" at bounding box center [589, 79] width 93 height 13
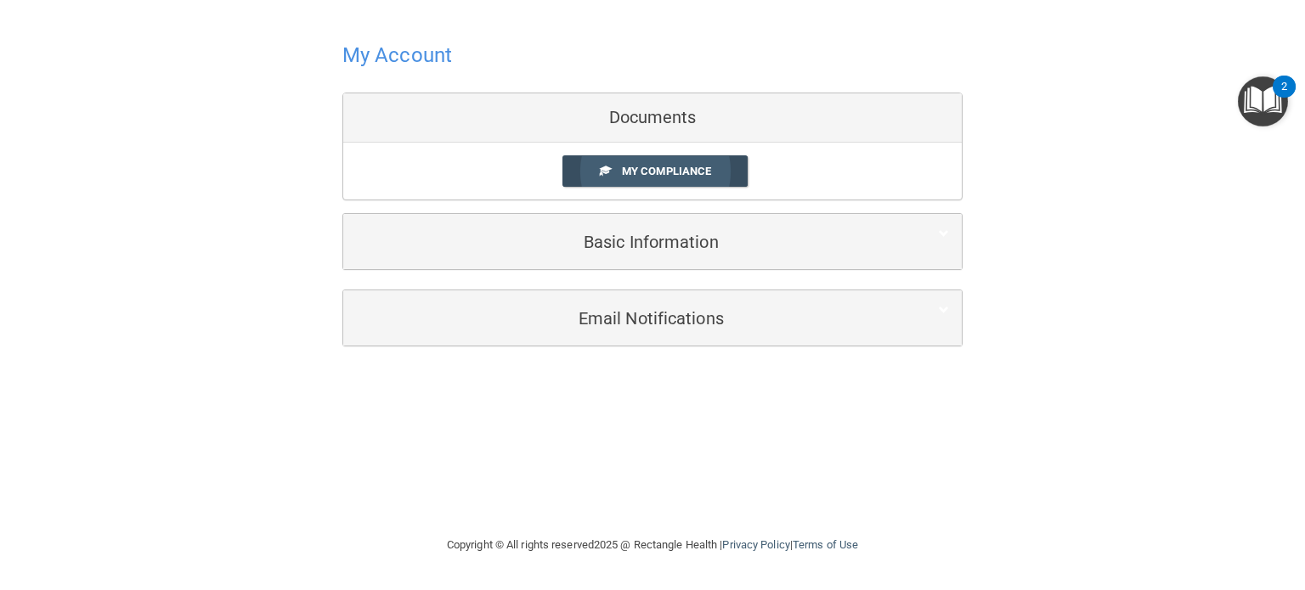
click at [652, 184] on link "My Compliance" at bounding box center [655, 170] width 186 height 31
